Goal: Transaction & Acquisition: Book appointment/travel/reservation

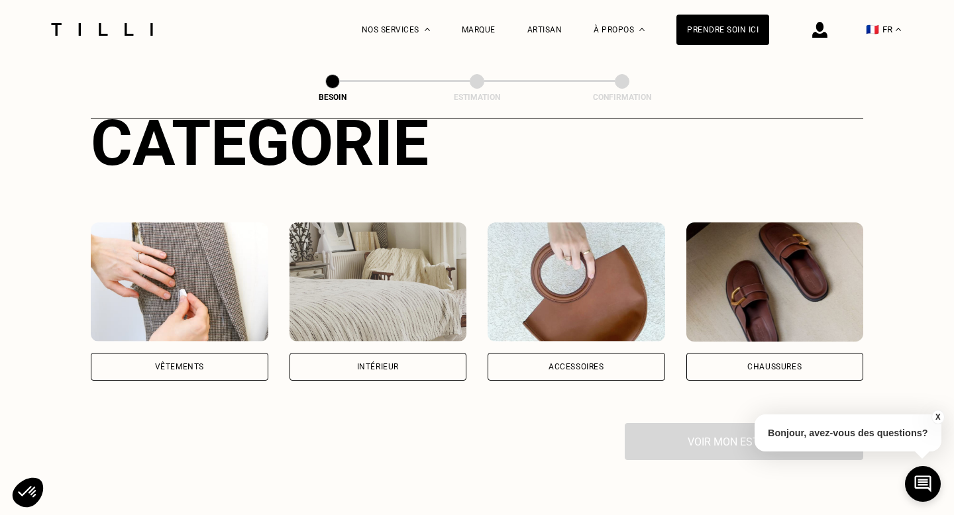
scroll to position [174, 0]
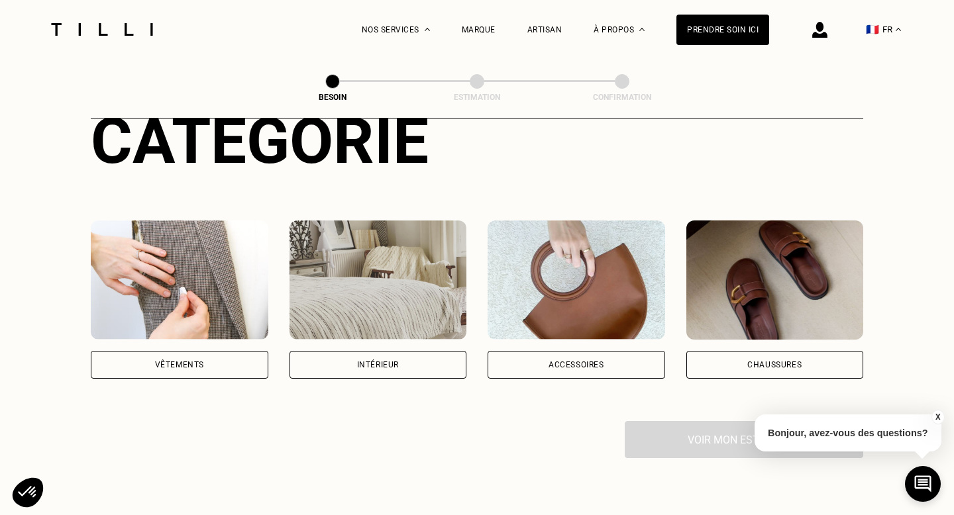
click at [240, 354] on div "Vêtements" at bounding box center [179, 365] width 177 height 28
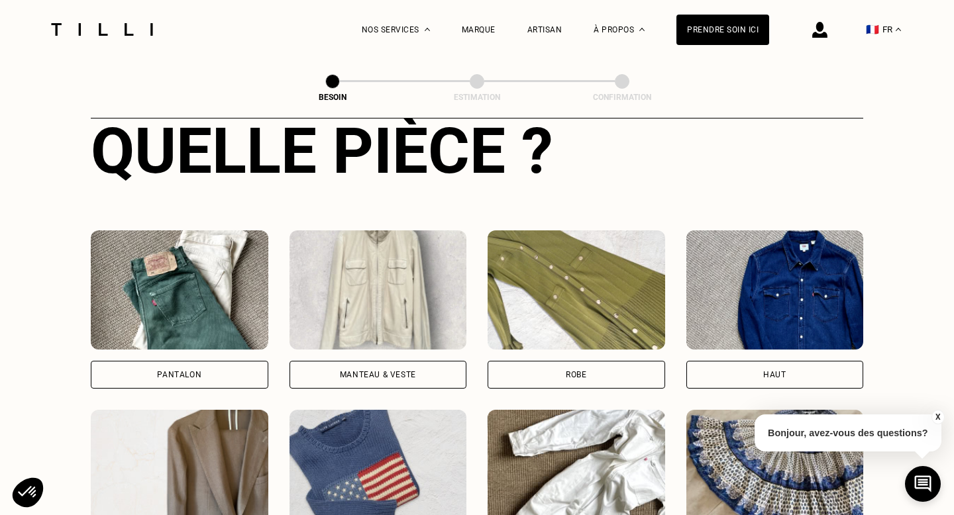
scroll to position [524, 0]
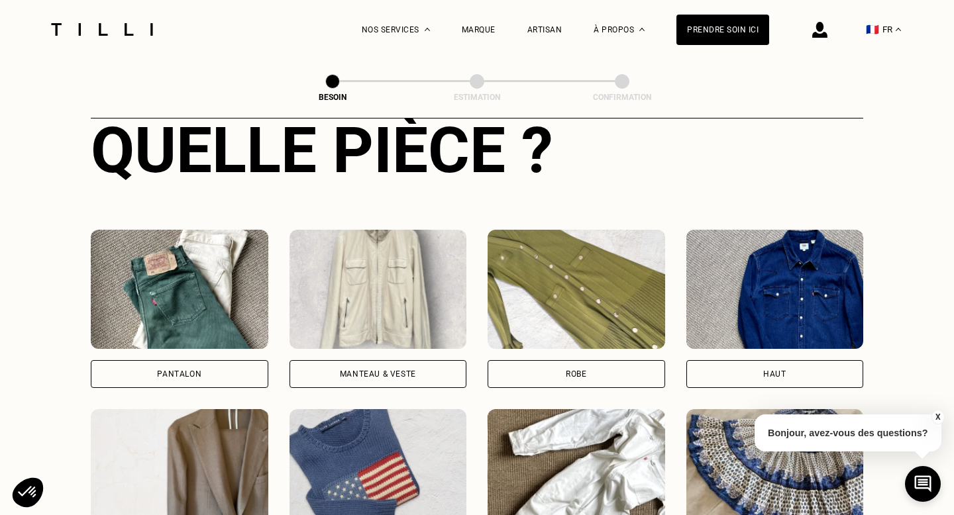
click at [228, 360] on div "Pantalon" at bounding box center [179, 374] width 177 height 28
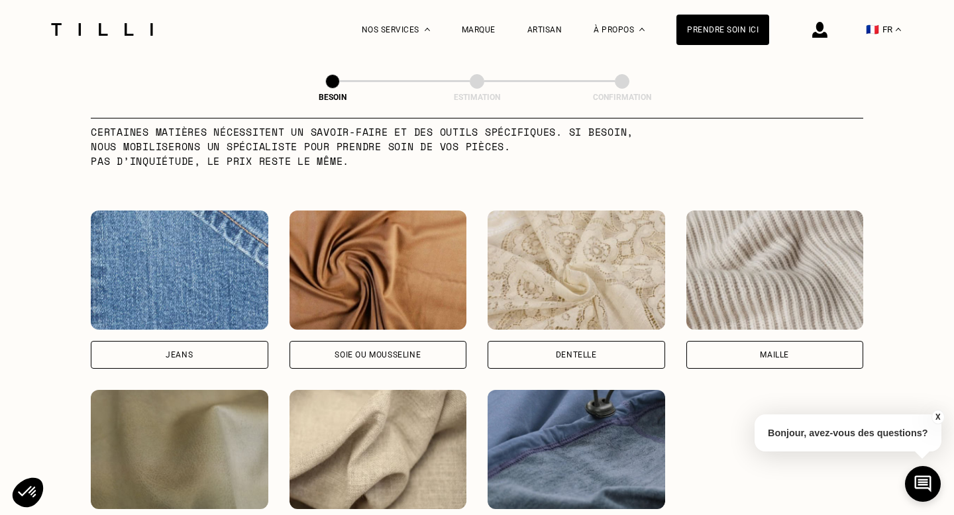
scroll to position [1248, 0]
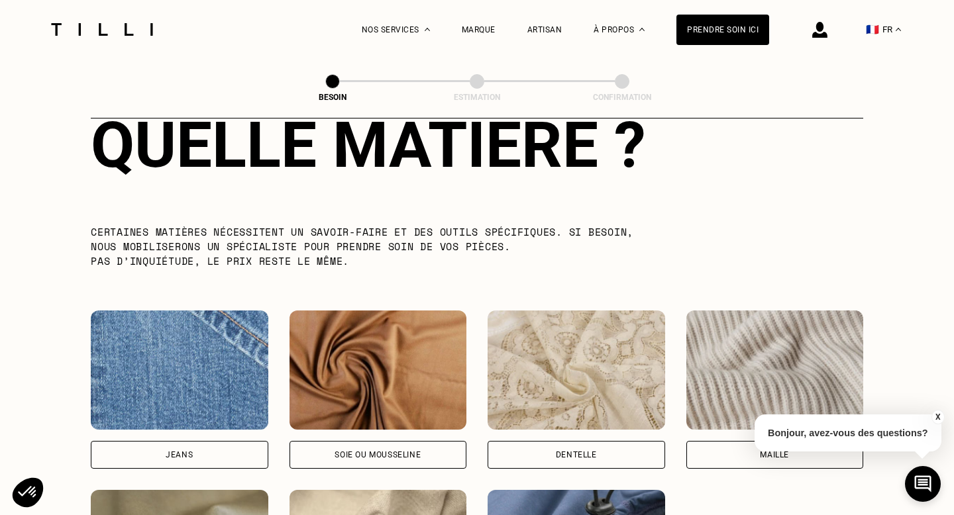
click at [199, 441] on div "Jeans" at bounding box center [179, 455] width 177 height 28
select select "FR"
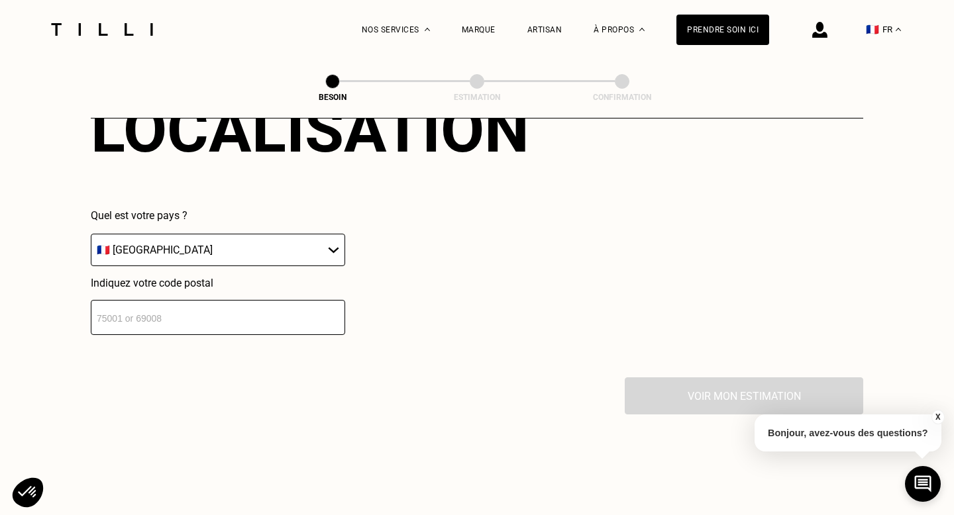
scroll to position [1898, 0]
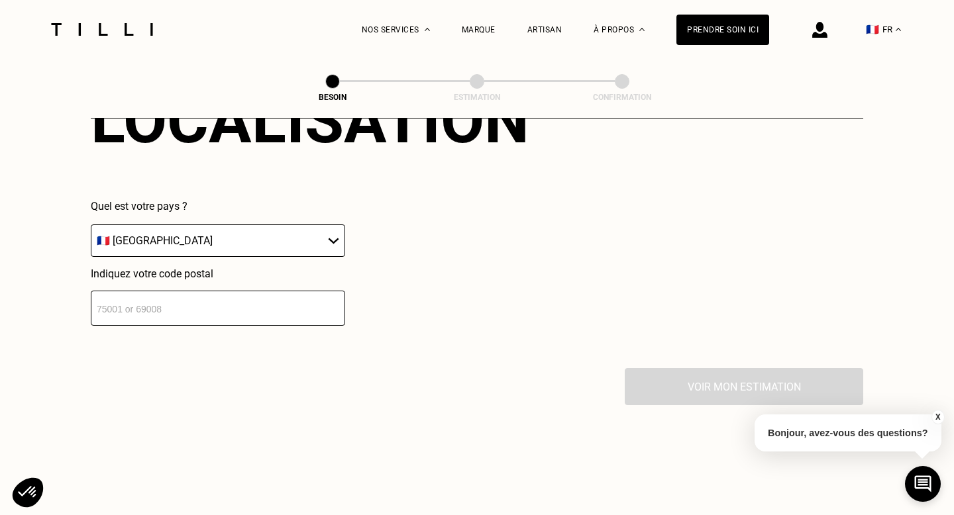
click at [206, 297] on input "number" at bounding box center [218, 308] width 254 height 35
type input "75011"
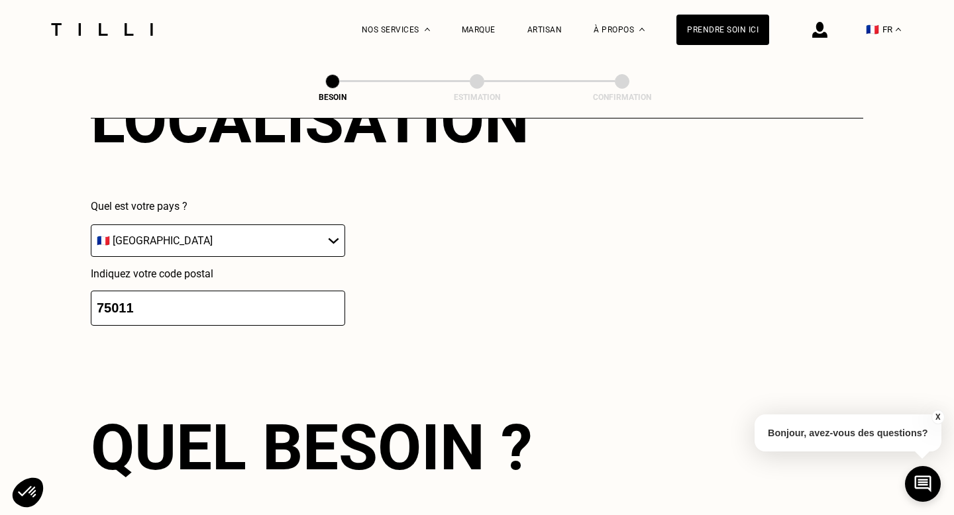
scroll to position [2103, 0]
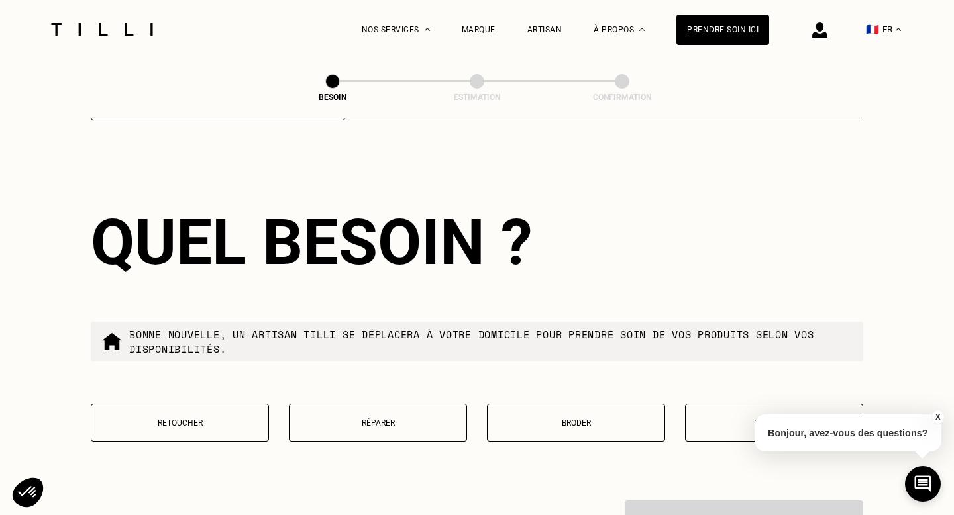
click at [258, 419] on p "Retoucher" at bounding box center [180, 423] width 164 height 9
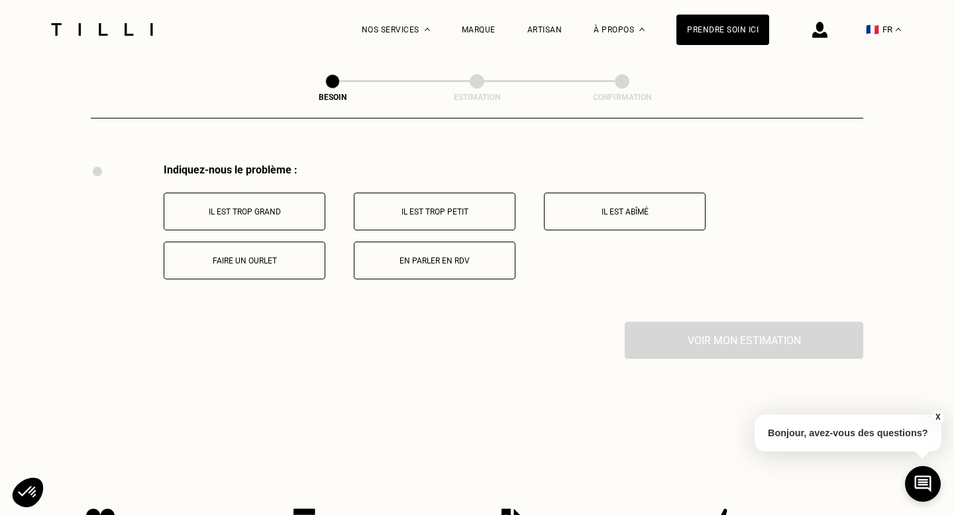
scroll to position [2442, 0]
click at [271, 205] on p "Il est trop grand" at bounding box center [244, 209] width 147 height 9
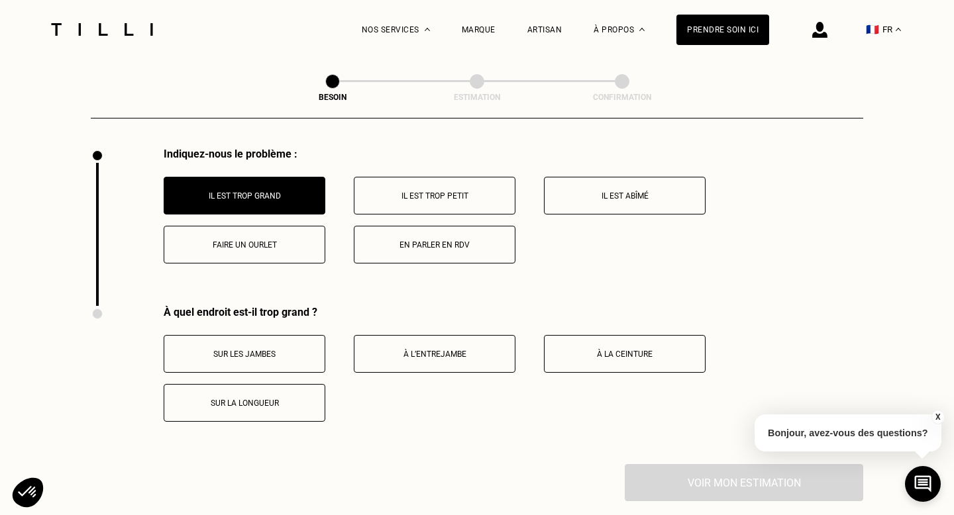
scroll to position [2452, 0]
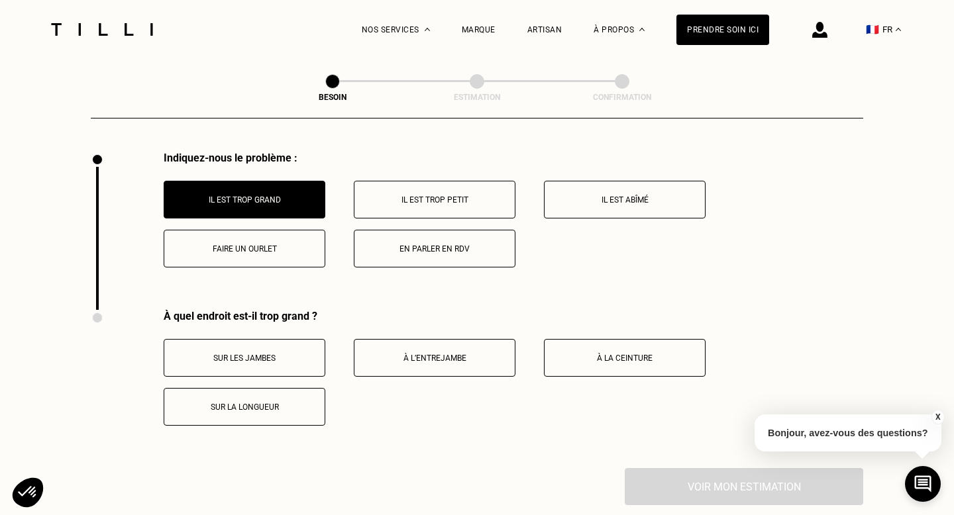
click at [260, 244] on p "Faire un ourlet" at bounding box center [244, 248] width 147 height 9
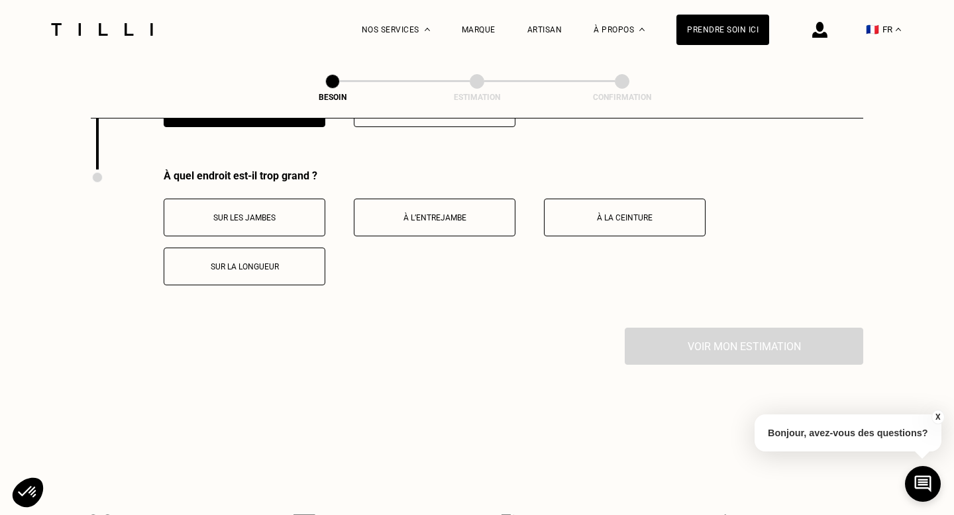
scroll to position [2600, 0]
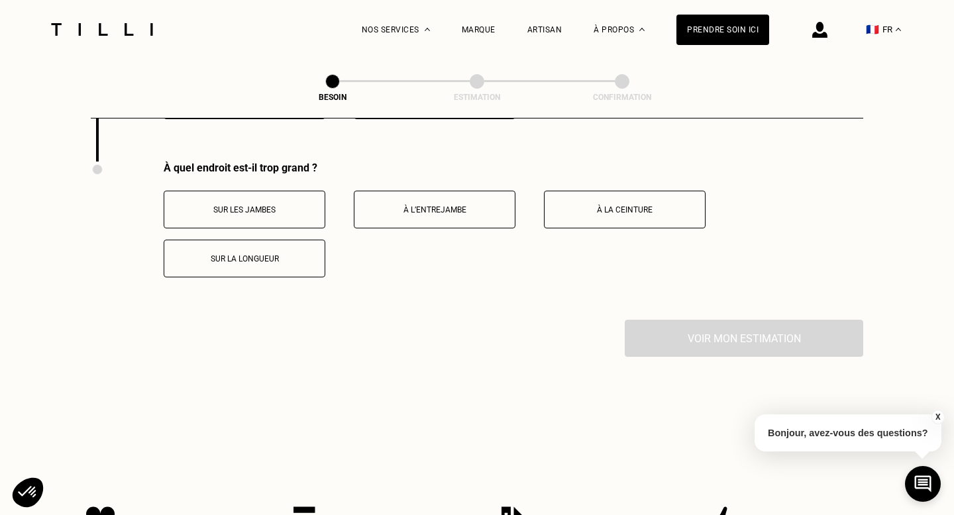
click at [254, 201] on button "Sur les jambes" at bounding box center [245, 210] width 162 height 38
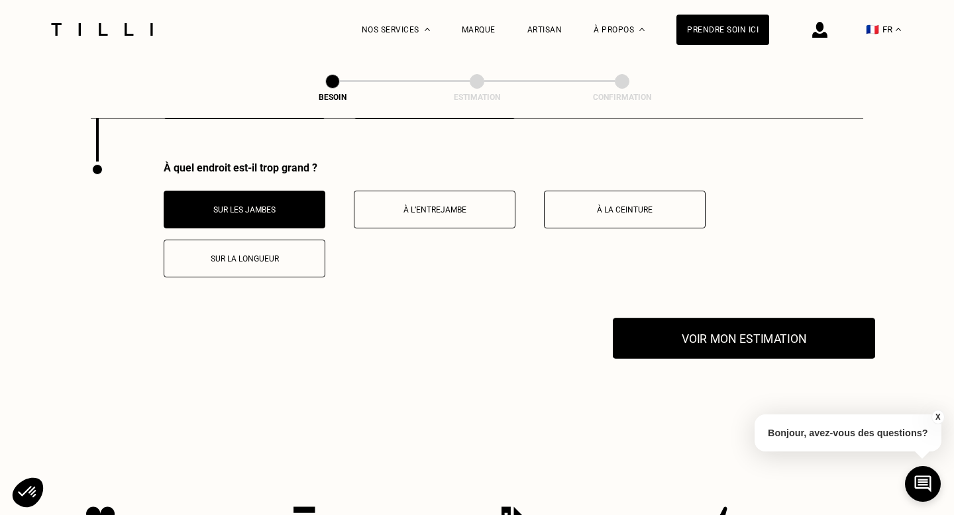
click at [639, 332] on button "Voir mon estimation" at bounding box center [744, 338] width 262 height 41
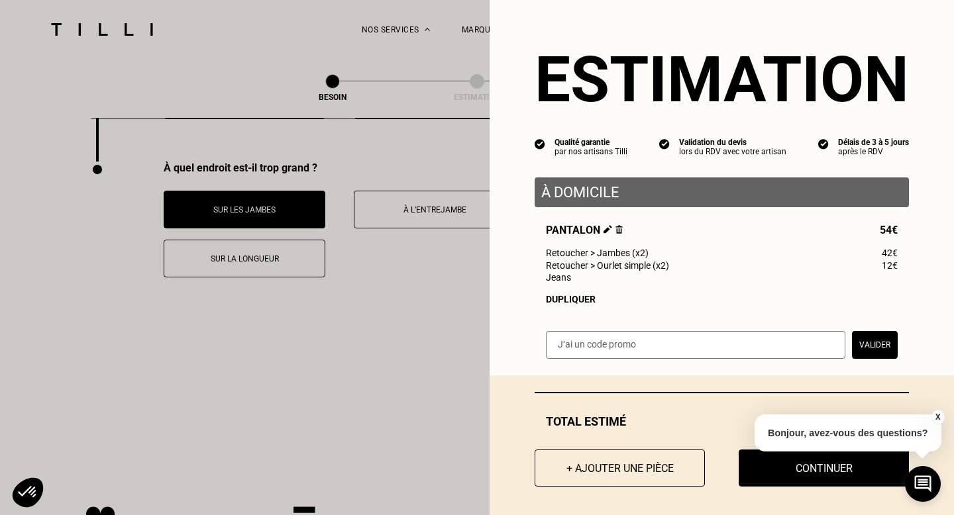
click at [935, 414] on button "X" at bounding box center [936, 417] width 13 height 15
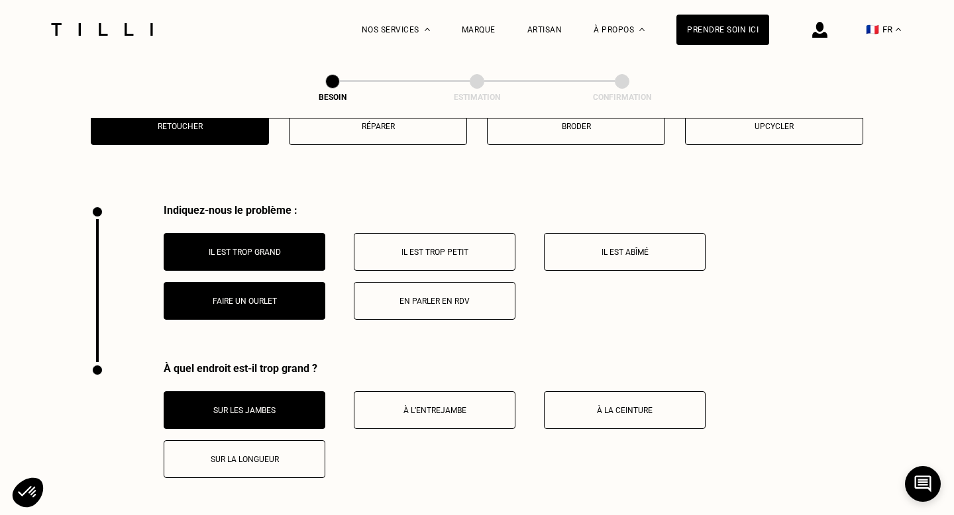
scroll to position [2310, 0]
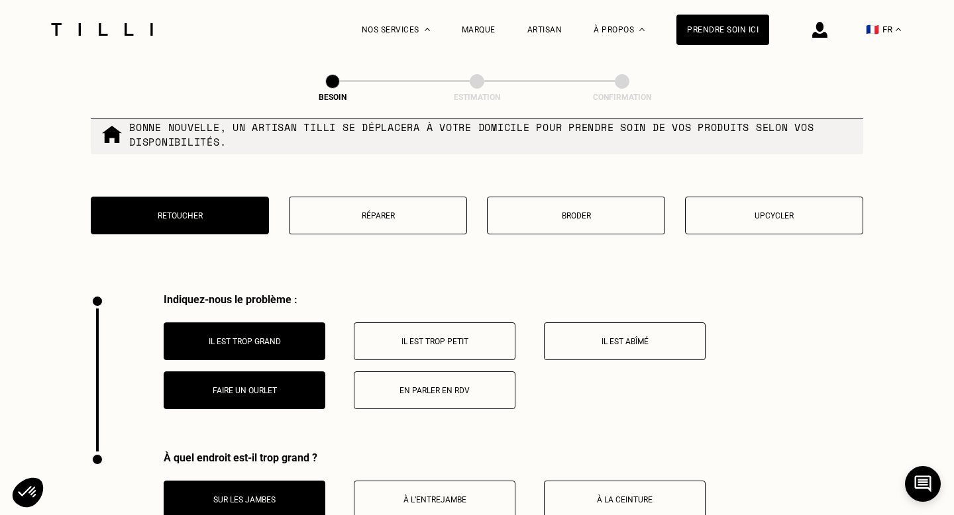
click at [253, 336] on button "Il est trop grand" at bounding box center [245, 341] width 162 height 38
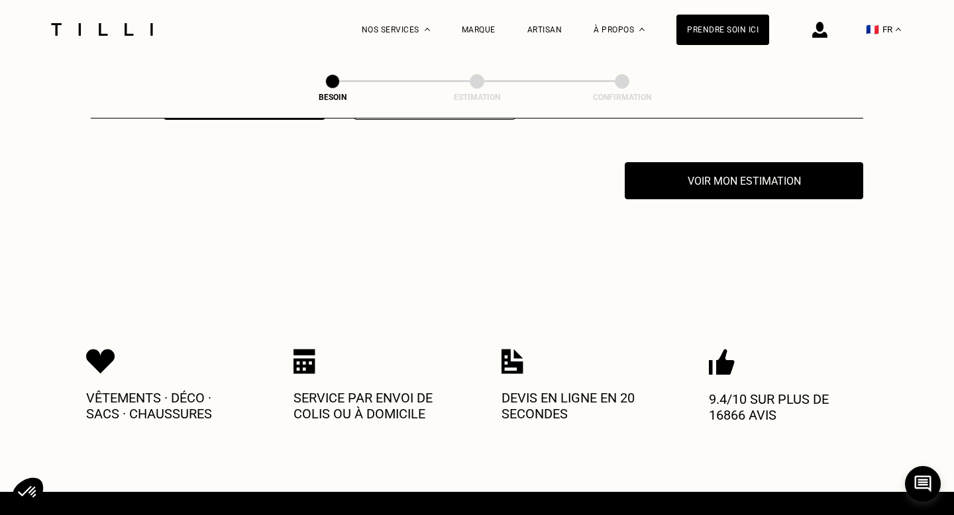
scroll to position [2600, 0]
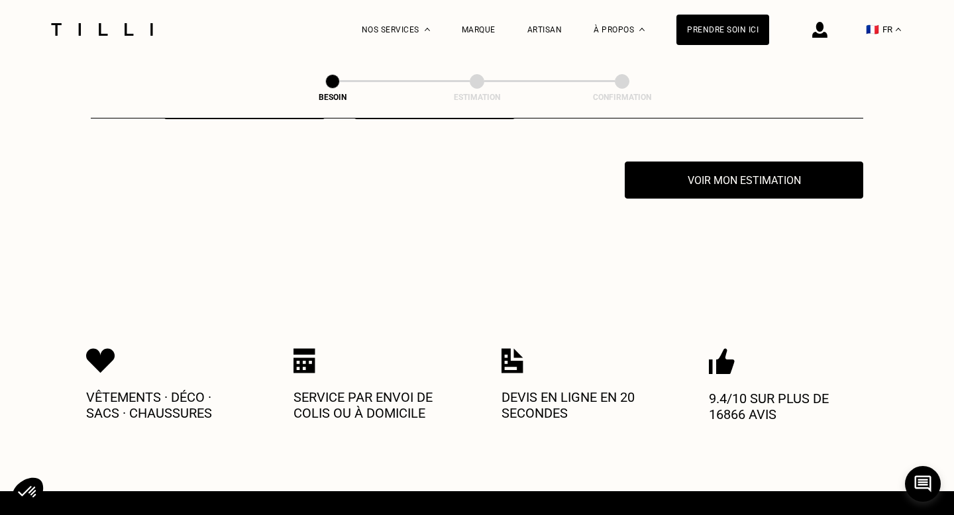
click at [822, 30] on img at bounding box center [819, 30] width 15 height 16
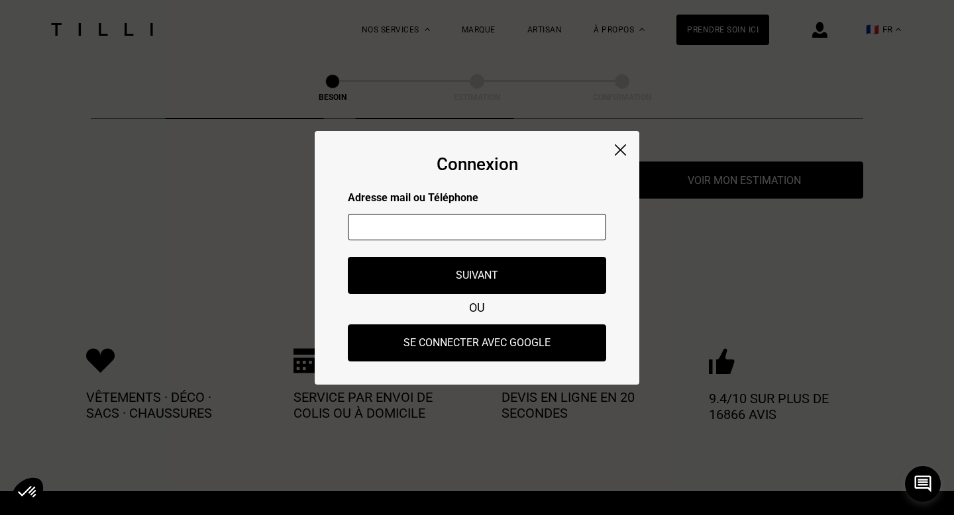
click at [625, 151] on img at bounding box center [620, 149] width 11 height 11
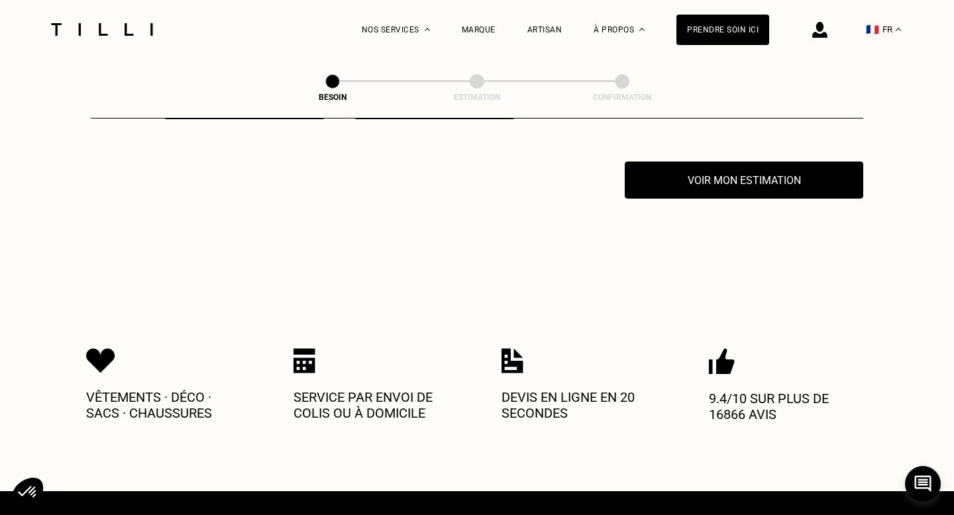
click at [62, 27] on img at bounding box center [101, 29] width 111 height 13
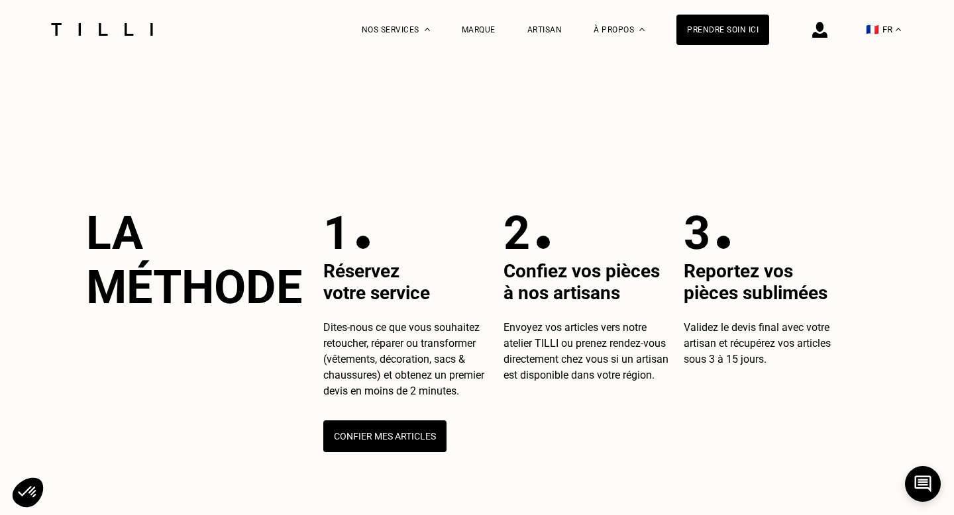
scroll to position [243, 0]
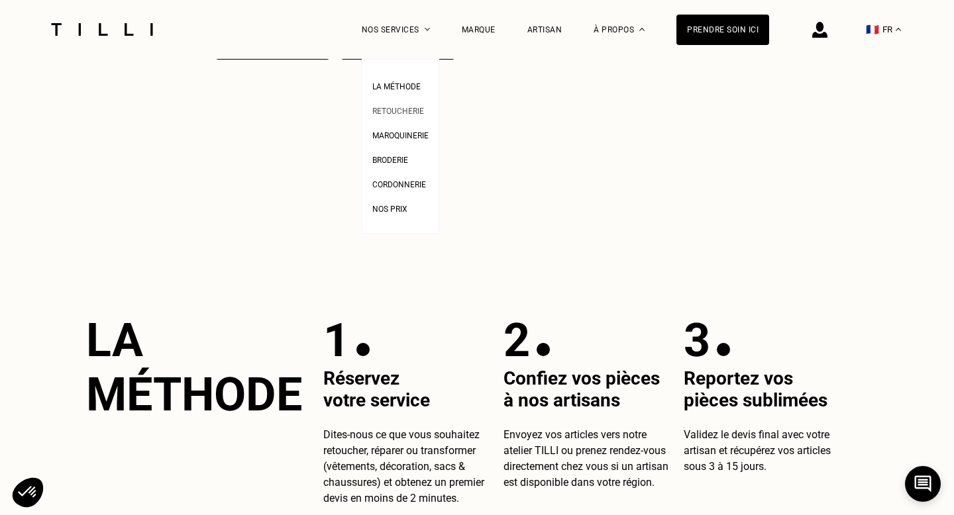
click at [404, 112] on span "Retoucherie" at bounding box center [398, 111] width 52 height 9
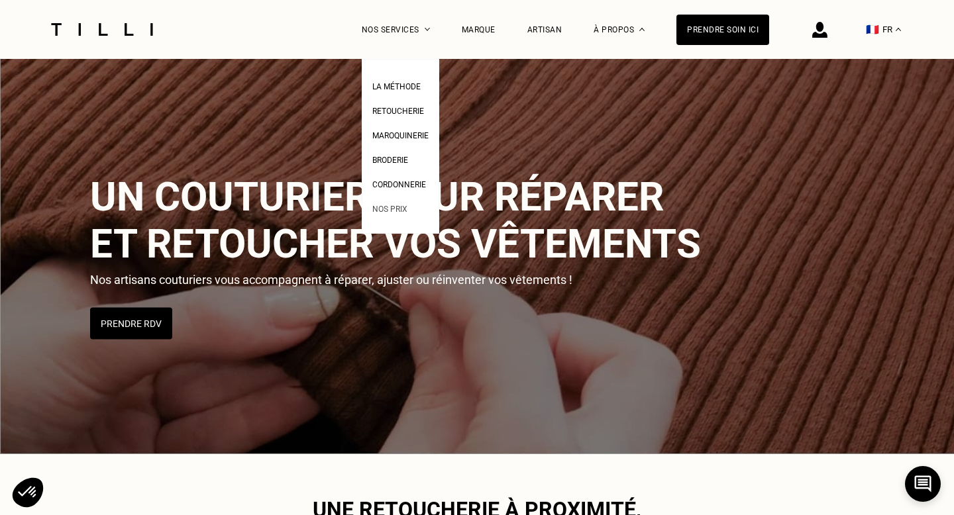
click at [397, 209] on span "Nos prix" at bounding box center [389, 209] width 35 height 9
select select "FR"
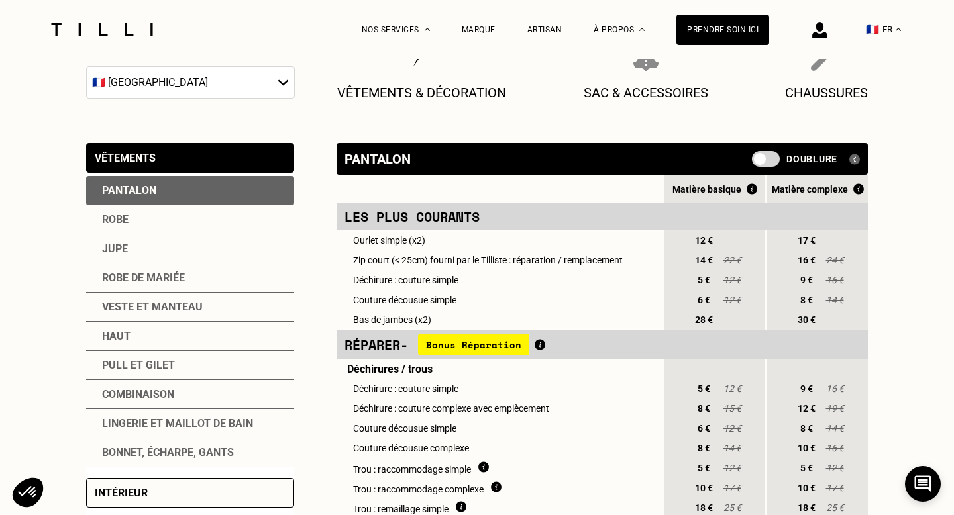
scroll to position [204, 0]
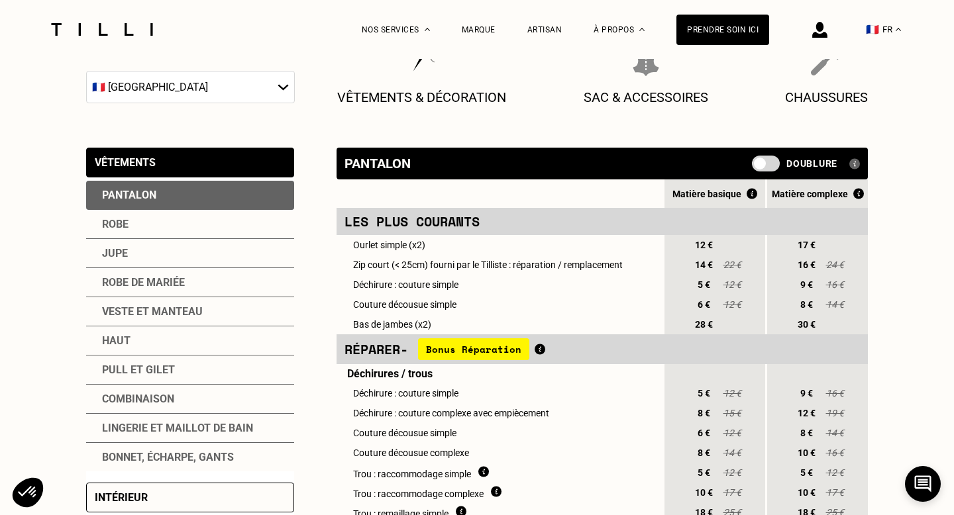
click at [135, 247] on div "Jupe" at bounding box center [190, 253] width 208 height 29
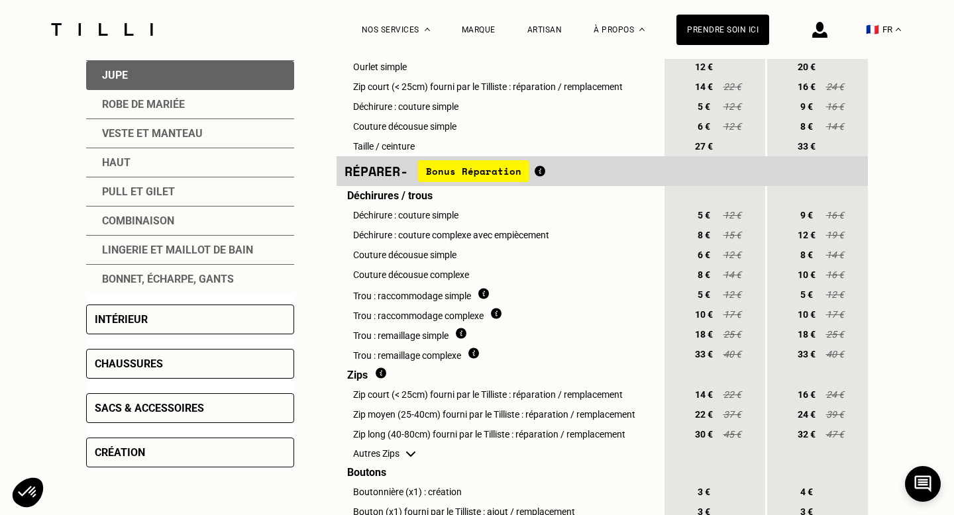
scroll to position [377, 0]
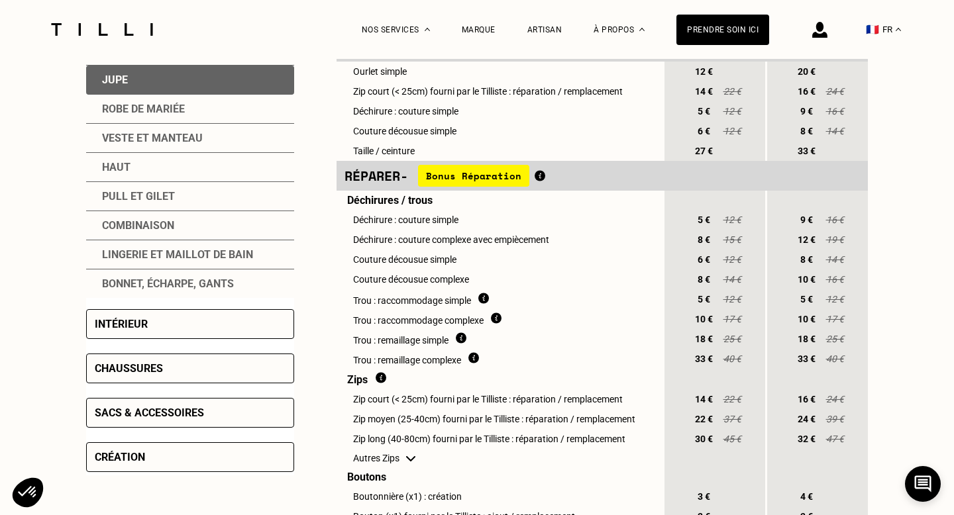
click at [191, 136] on div "Veste et manteau" at bounding box center [190, 138] width 208 height 29
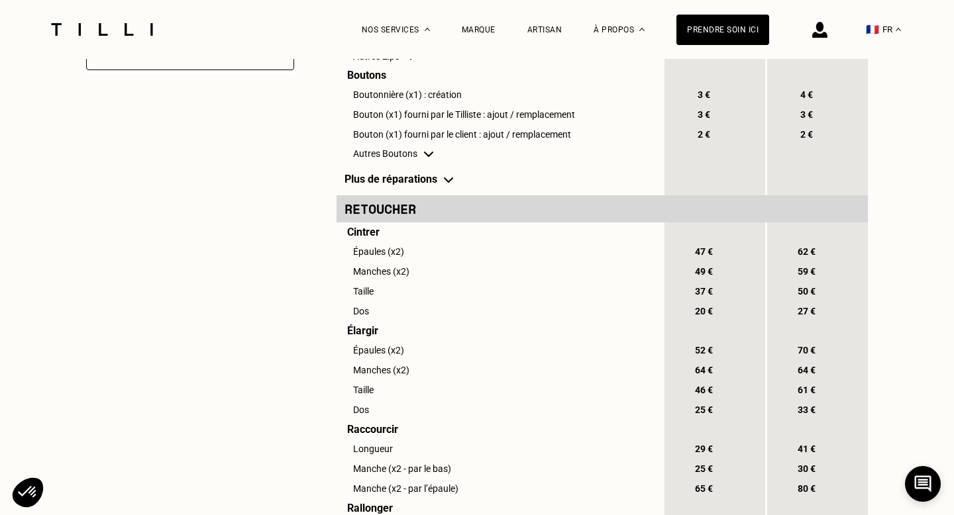
scroll to position [781, 0]
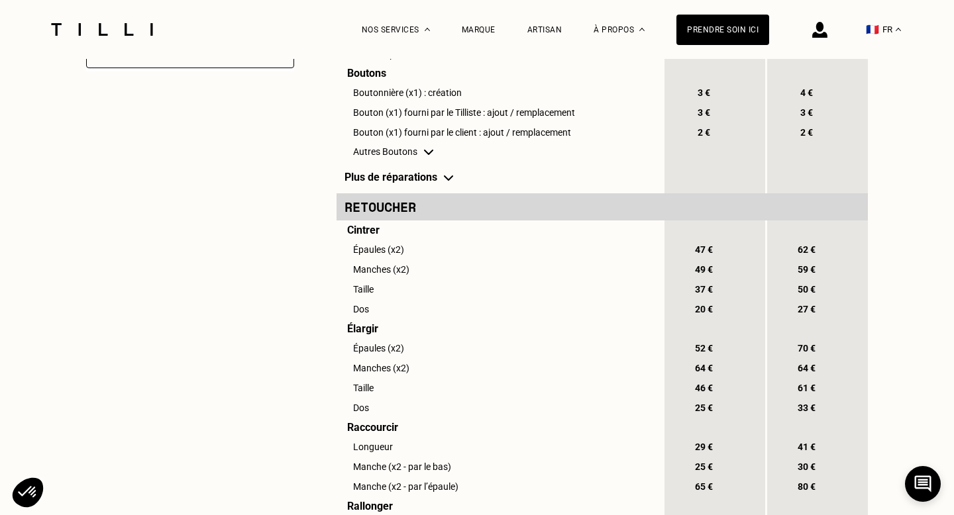
click at [389, 279] on td "Manches (x2)" at bounding box center [499, 270] width 326 height 20
